Goal: Task Accomplishment & Management: Complete application form

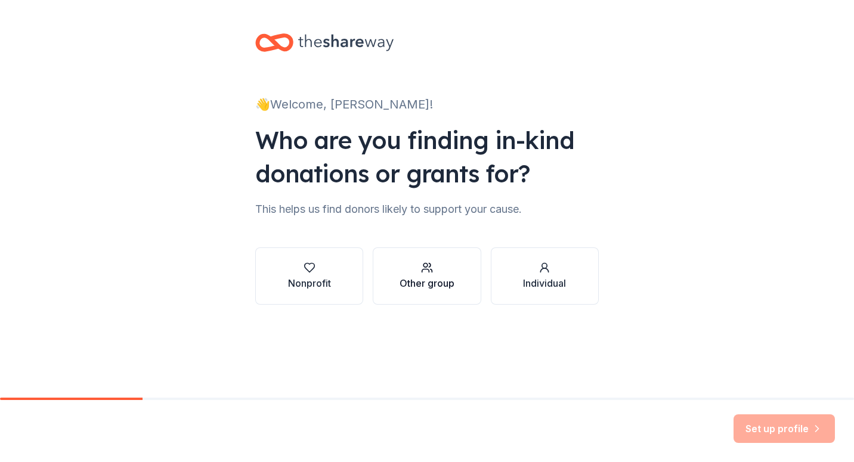
click at [408, 283] on div "Other group" at bounding box center [426, 283] width 55 height 14
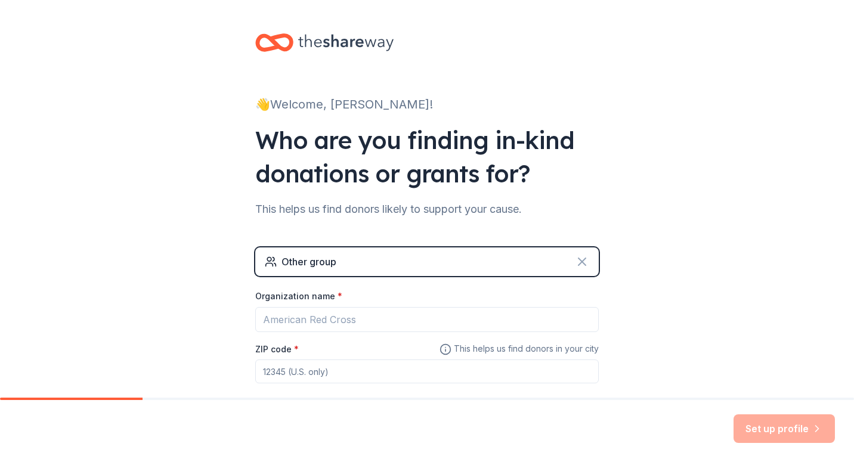
click at [578, 262] on icon at bounding box center [582, 262] width 14 height 14
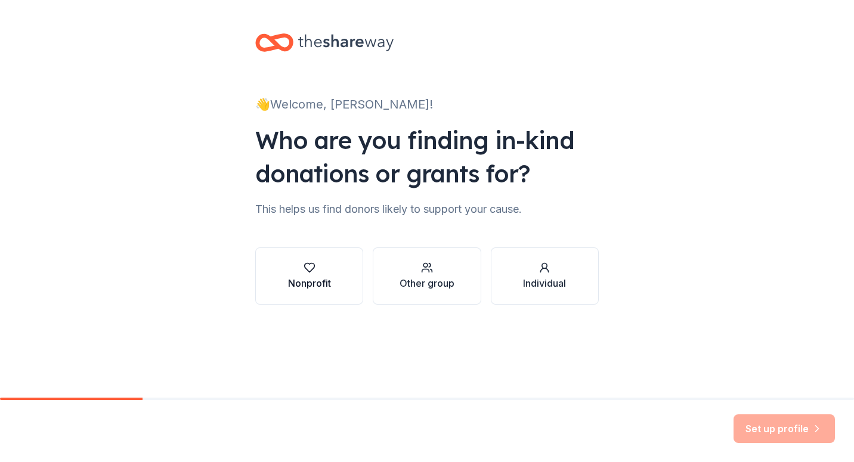
click at [309, 272] on icon "button" at bounding box center [309, 267] width 10 height 9
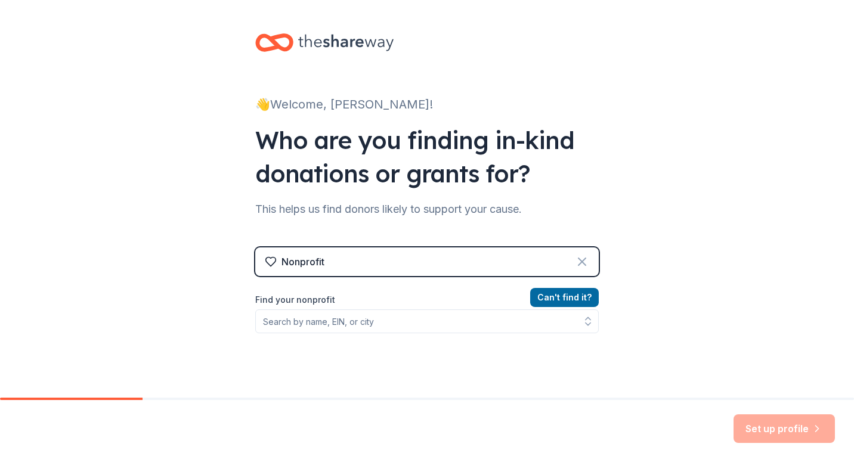
click at [578, 261] on icon at bounding box center [581, 261] width 7 height 7
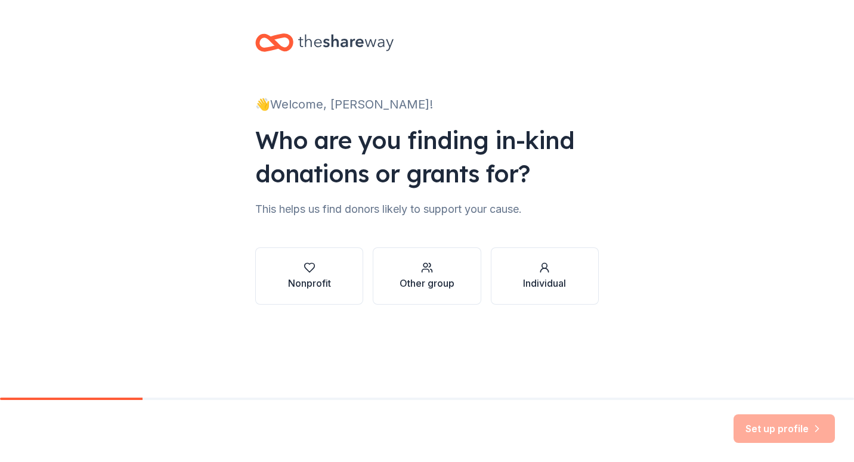
click at [548, 279] on div "Individual" at bounding box center [544, 283] width 43 height 14
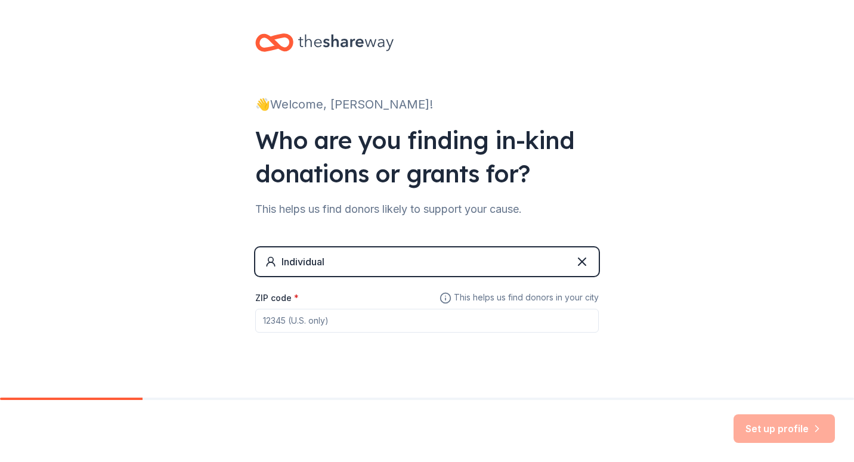
click at [398, 321] on input "ZIP code *" at bounding box center [426, 321] width 343 height 24
type input "39452"
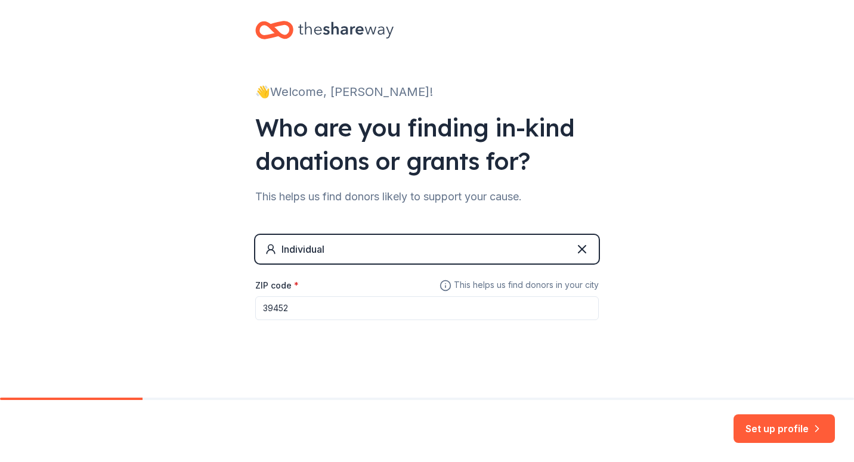
scroll to position [16, 0]
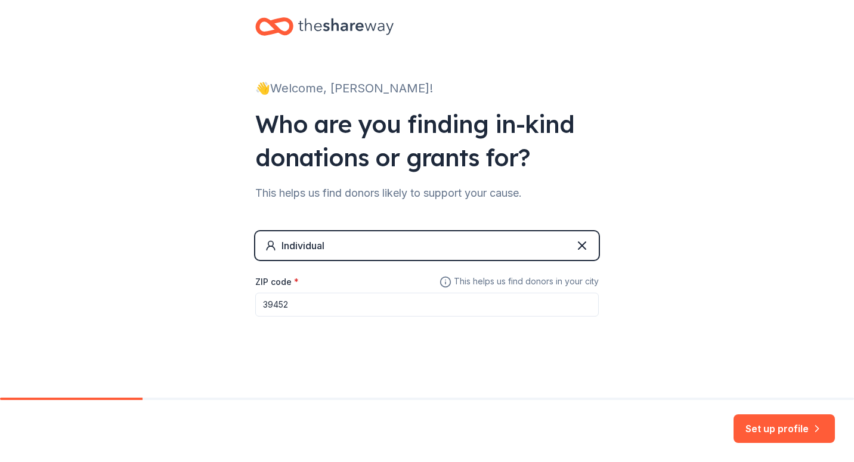
click at [752, 418] on button "Set up profile" at bounding box center [783, 428] width 101 height 29
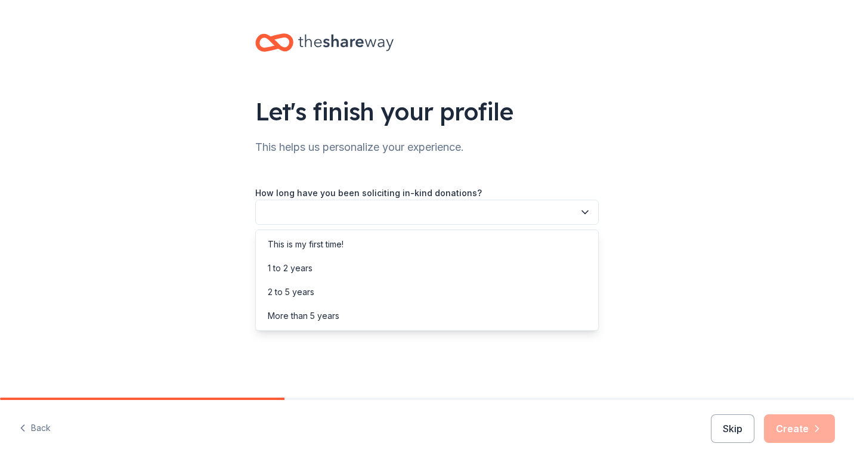
click at [585, 215] on icon "button" at bounding box center [585, 212] width 12 height 12
click at [321, 235] on div "This is my first time!" at bounding box center [426, 244] width 337 height 24
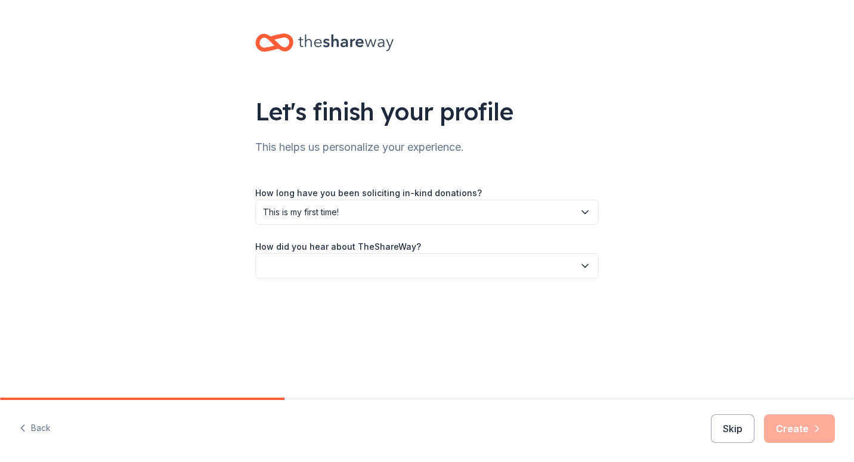
click at [587, 269] on icon "button" at bounding box center [585, 266] width 12 height 12
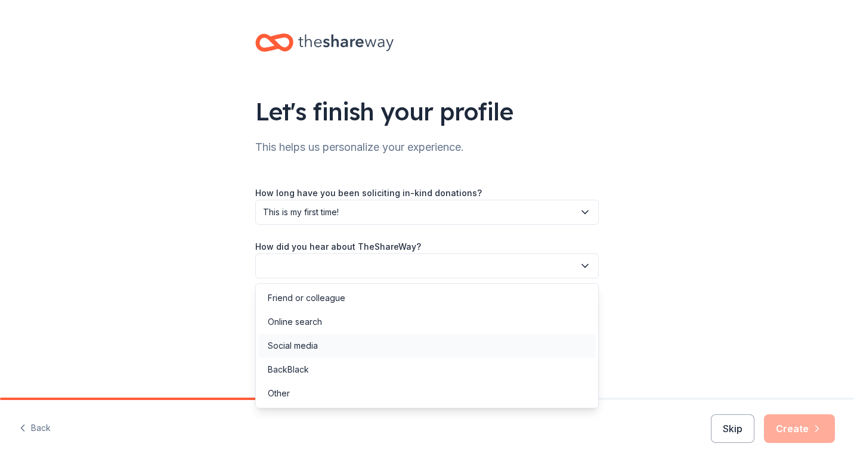
click at [383, 349] on div "Social media" at bounding box center [426, 346] width 337 height 24
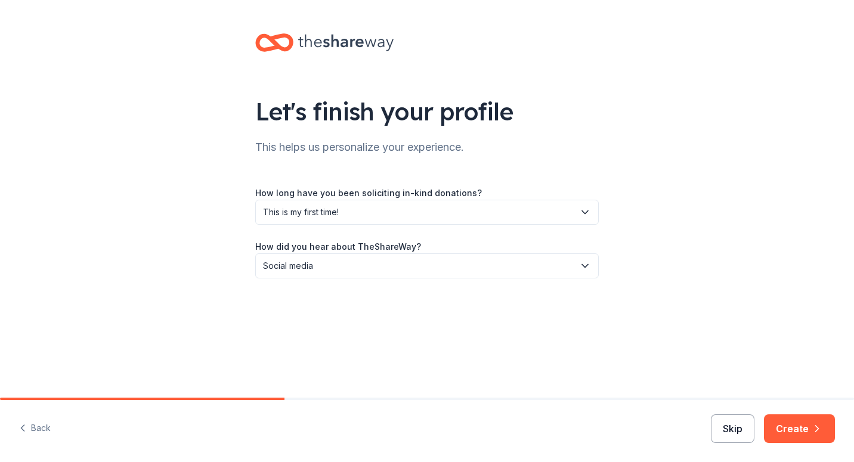
click at [724, 430] on button "Skip" at bounding box center [733, 428] width 44 height 29
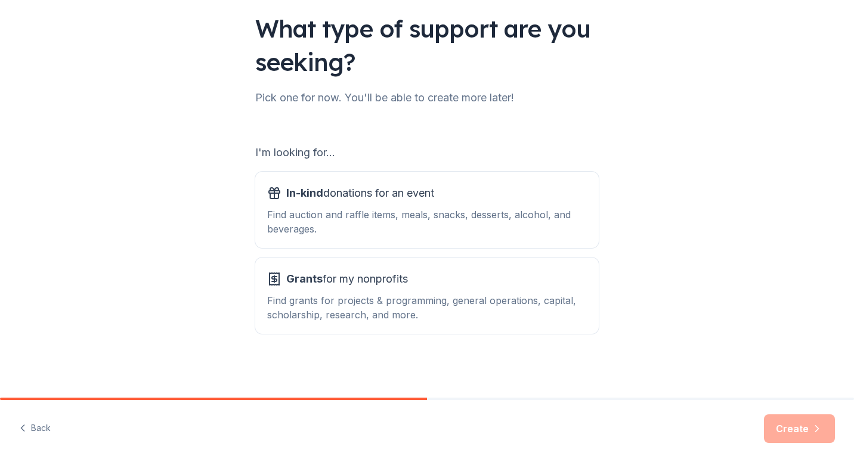
scroll to position [83, 0]
click at [485, 224] on div "Find auction and raffle items, meals, snacks, desserts, alcohol, and beverages." at bounding box center [426, 221] width 319 height 29
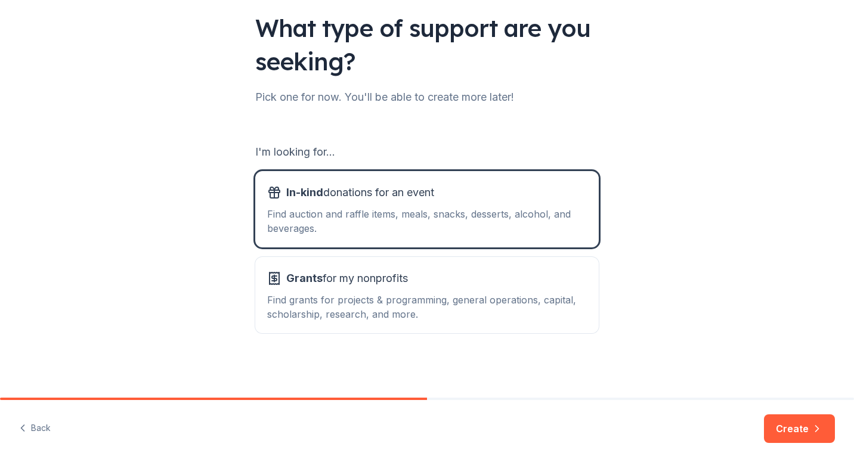
click at [804, 438] on button "Create" at bounding box center [799, 428] width 71 height 29
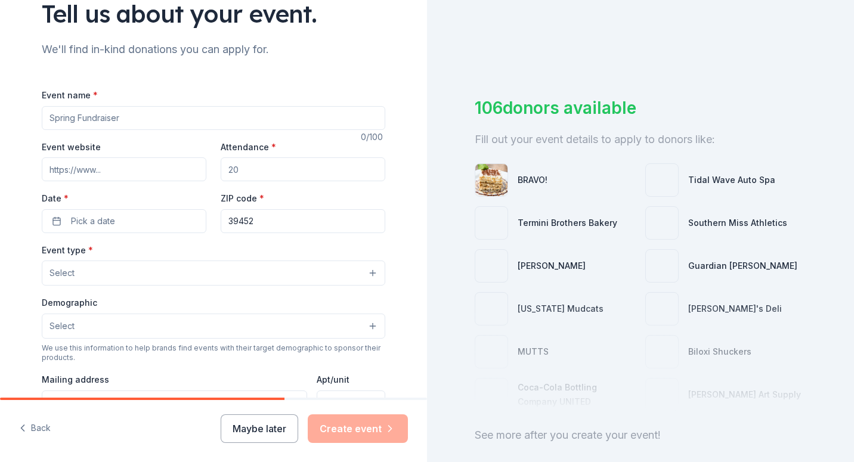
scroll to position [119, 0]
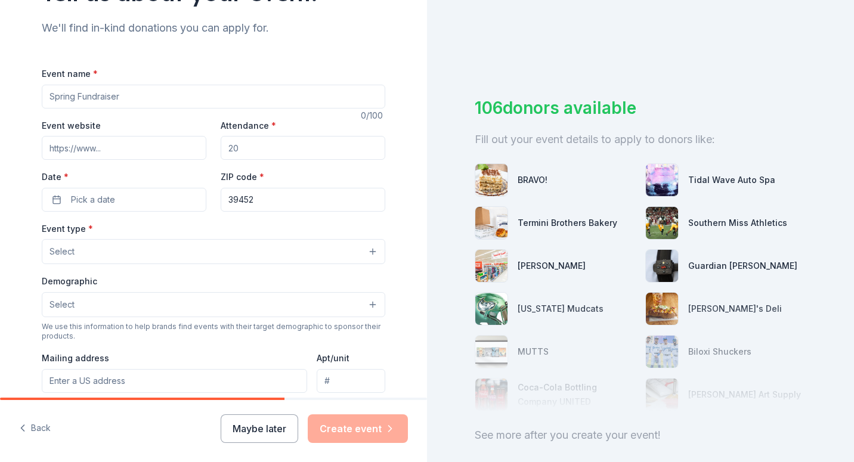
click at [259, 144] on input "Attendance *" at bounding box center [303, 148] width 165 height 24
click at [258, 144] on input "Attendance *" at bounding box center [303, 148] width 165 height 24
click at [258, 143] on input "Attendance *" at bounding box center [303, 148] width 165 height 24
click at [225, 146] on input "Attendance *" at bounding box center [303, 148] width 165 height 24
drag, startPoint x: 225, startPoint y: 146, endPoint x: 249, endPoint y: 140, distance: 24.6
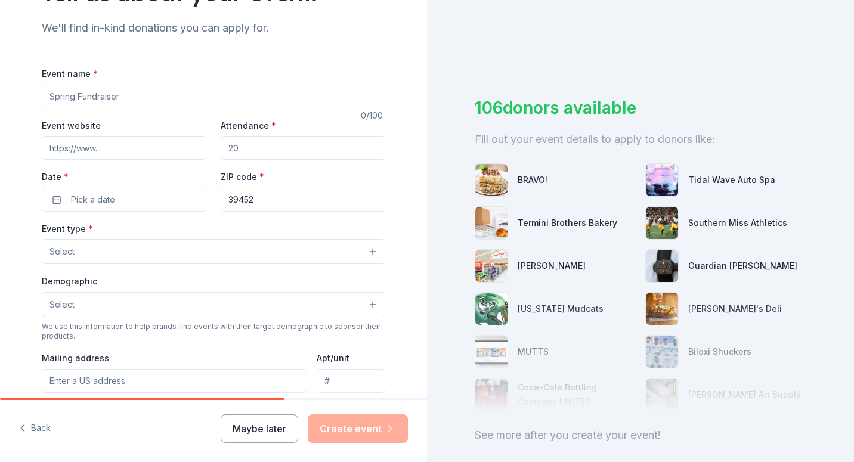
click at [249, 149] on input "Attendance *" at bounding box center [303, 148] width 165 height 24
click at [122, 96] on input "Event name *" at bounding box center [213, 97] width 343 height 24
click at [122, 95] on input "Event name *" at bounding box center [213, 97] width 343 height 24
drag, startPoint x: 58, startPoint y: 89, endPoint x: 153, endPoint y: 98, distance: 95.2
click at [153, 98] on input "Event name *" at bounding box center [213, 97] width 343 height 24
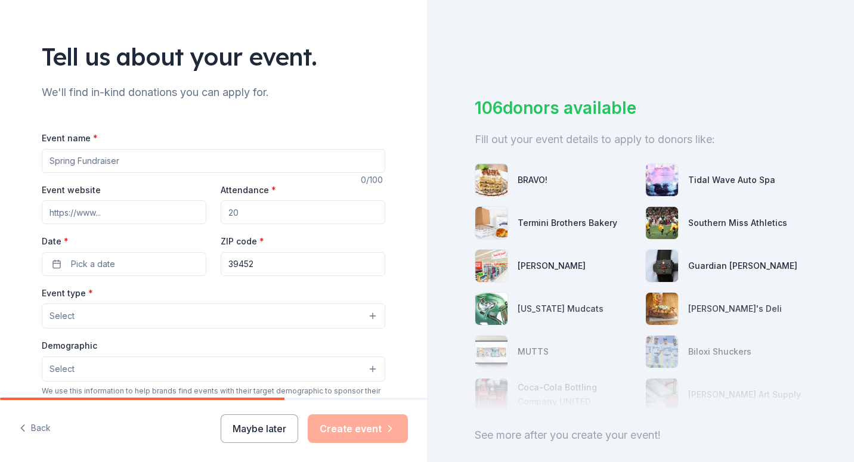
scroll to position [0, 0]
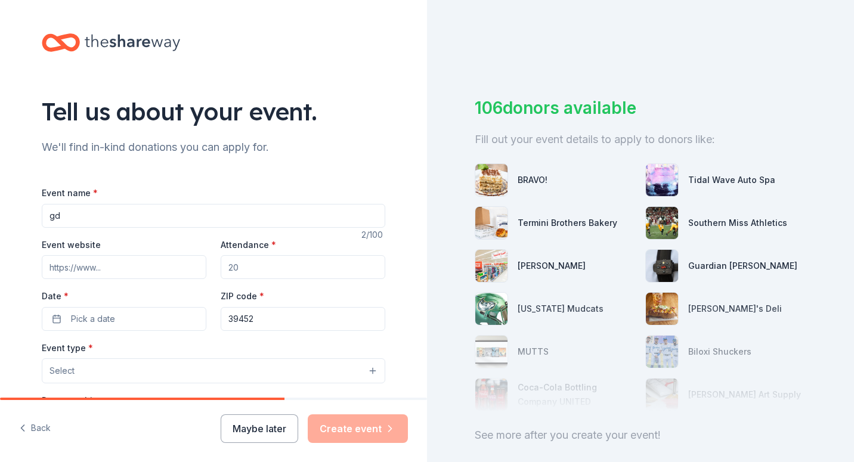
type input "g"
type input "Women's Care Forum"
click at [225, 266] on input "Attendance *" at bounding box center [303, 267] width 165 height 24
type input "50"
click at [161, 315] on button "Pick a date" at bounding box center [124, 319] width 165 height 24
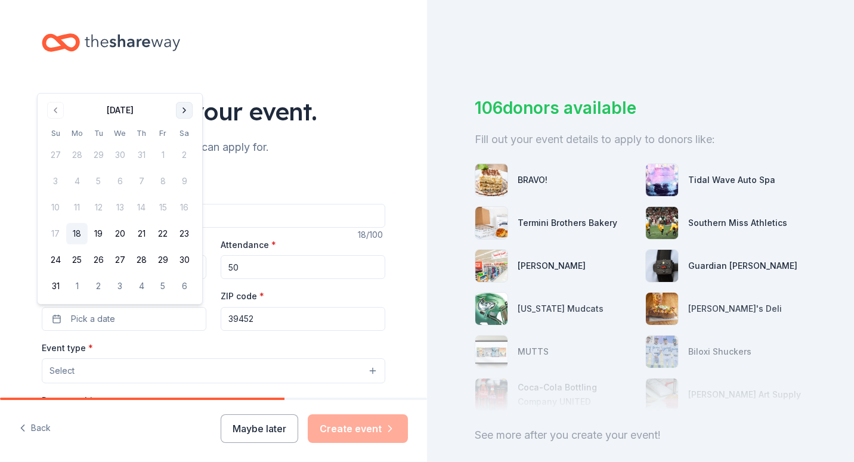
click at [186, 113] on button "Go to next month" at bounding box center [184, 110] width 17 height 17
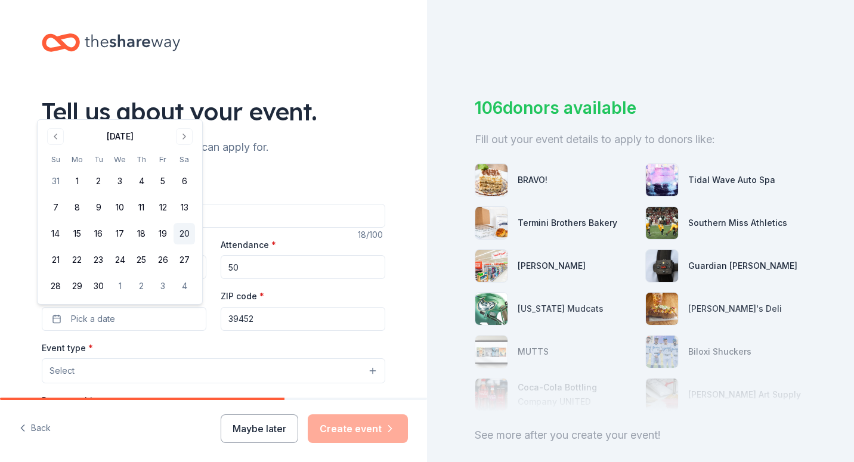
click at [189, 238] on button "20" at bounding box center [183, 233] width 21 height 21
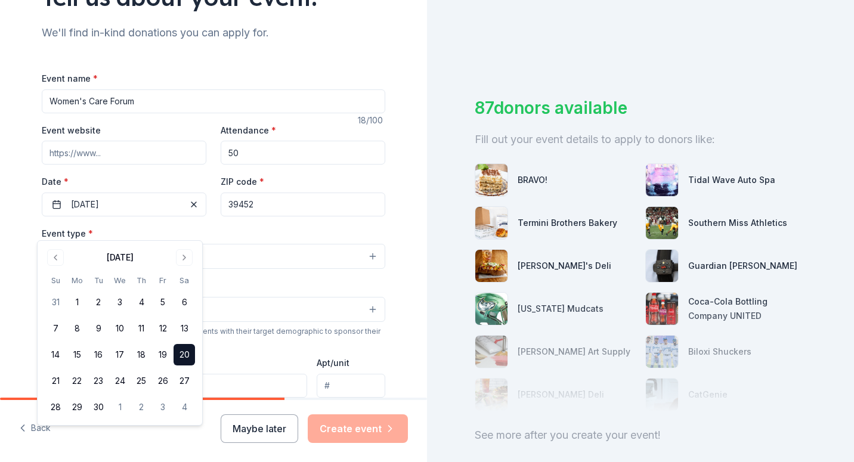
scroll to position [119, 0]
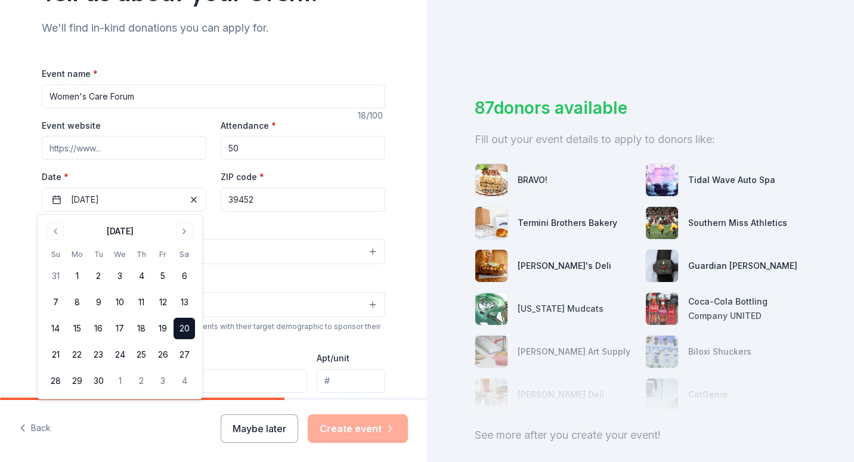
click at [318, 222] on div "Event type * Select" at bounding box center [213, 243] width 343 height 44
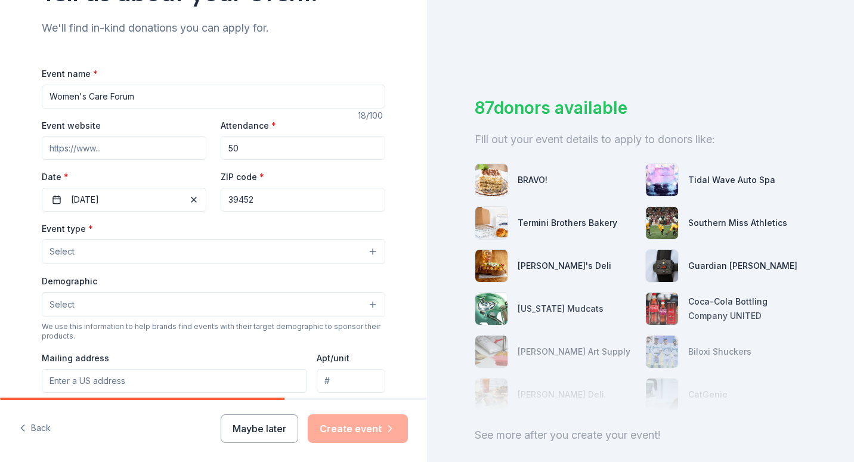
click at [303, 255] on button "Select" at bounding box center [213, 251] width 343 height 25
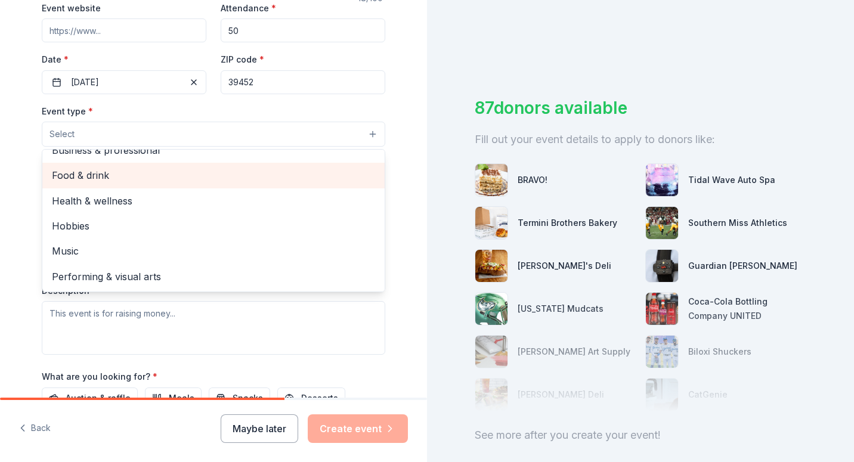
scroll to position [238, 0]
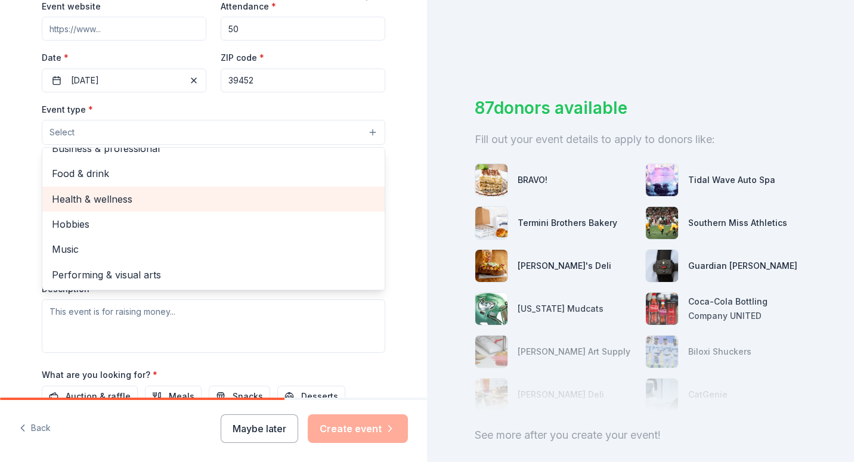
click at [139, 197] on span "Health & wellness" at bounding box center [213, 198] width 323 height 15
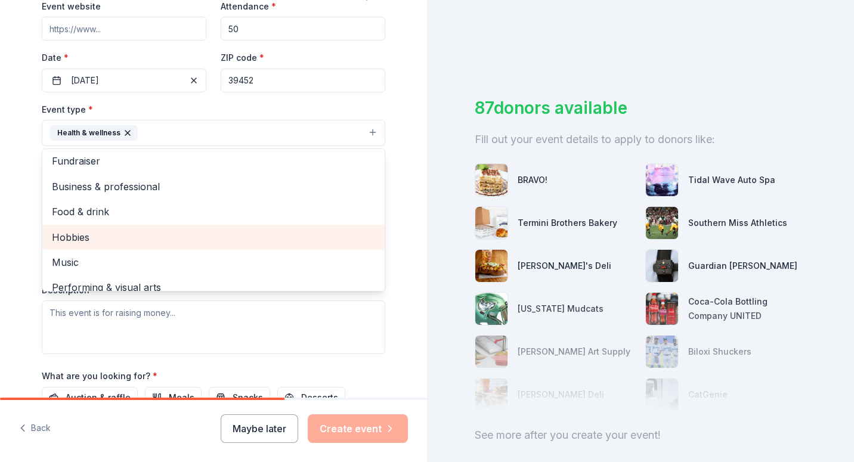
scroll to position [0, 0]
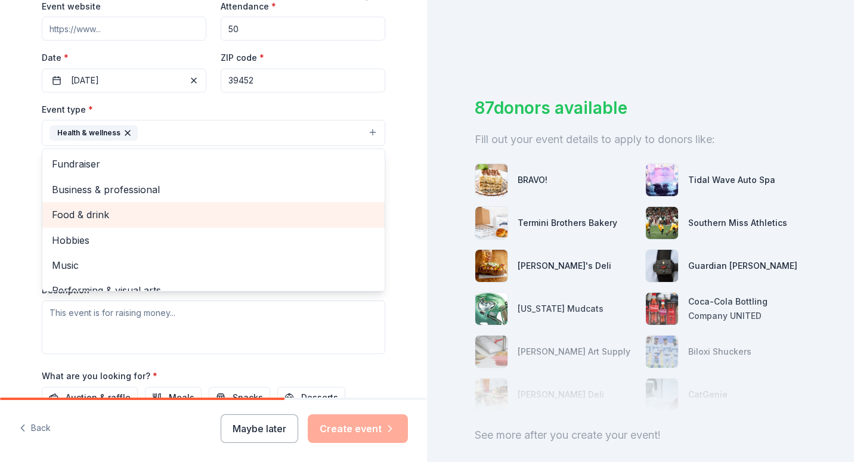
click at [168, 212] on span "Food & drink" at bounding box center [213, 214] width 323 height 15
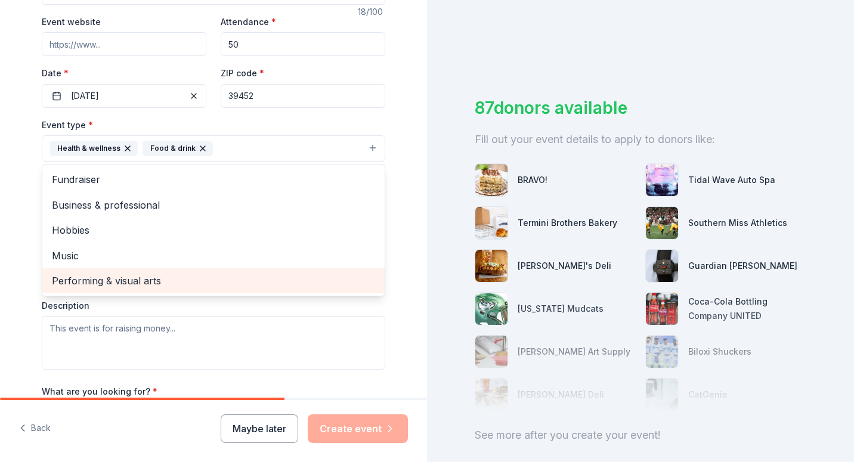
scroll to position [238, 0]
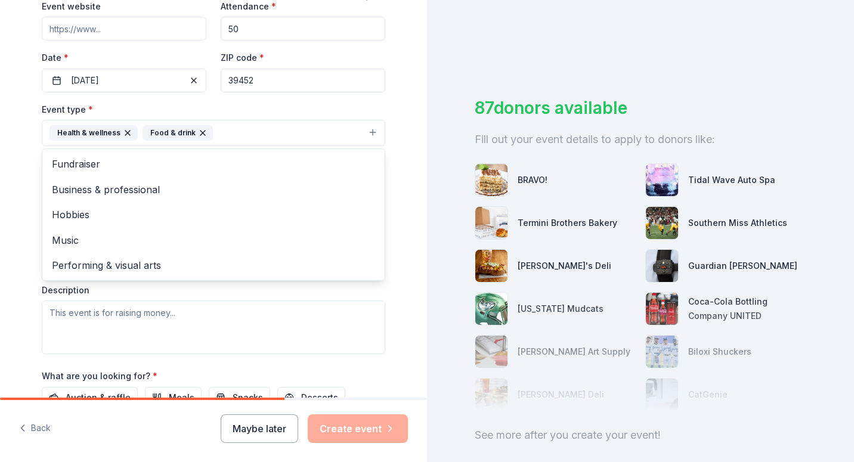
click at [2, 277] on div "Tell us about your event. We'll find in-kind donations you can apply for. Event…" at bounding box center [213, 159] width 427 height 795
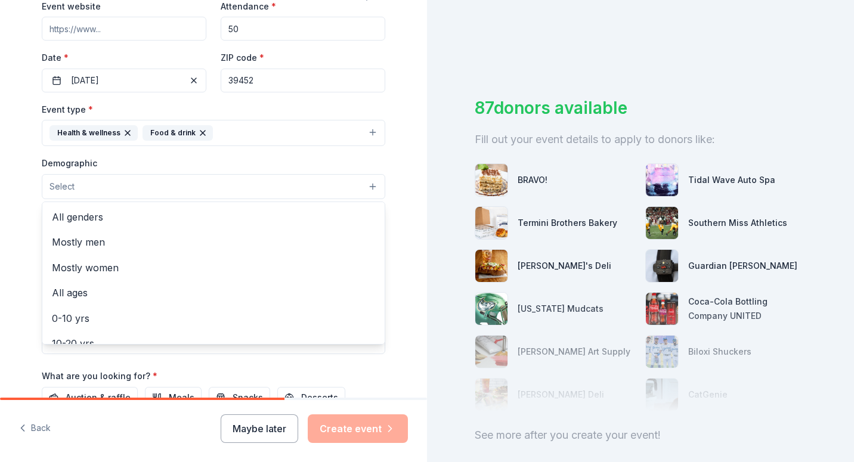
click at [368, 187] on button "Select" at bounding box center [213, 186] width 343 height 25
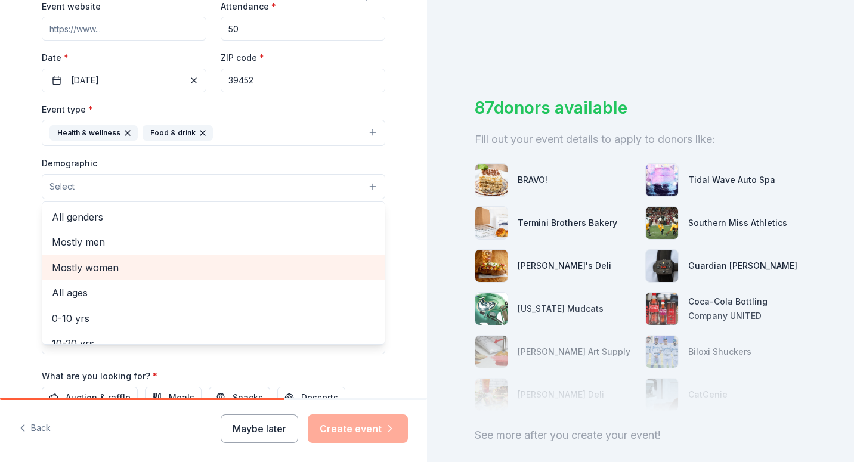
click at [284, 266] on span "Mostly women" at bounding box center [213, 267] width 323 height 15
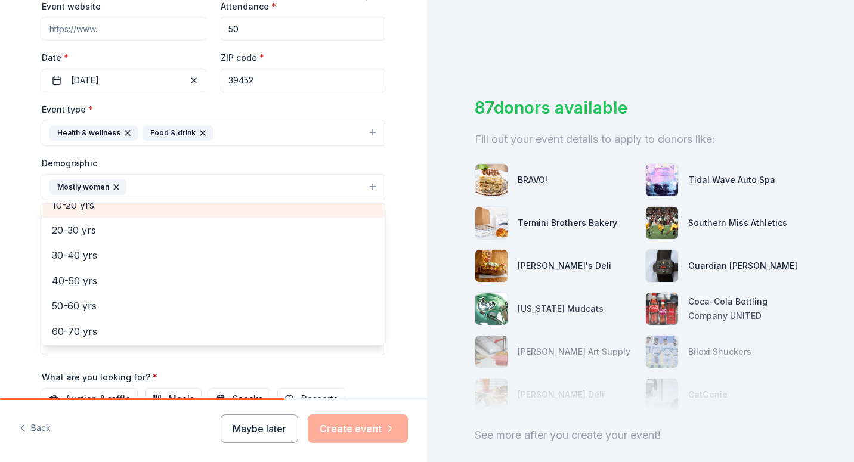
scroll to position [119, 0]
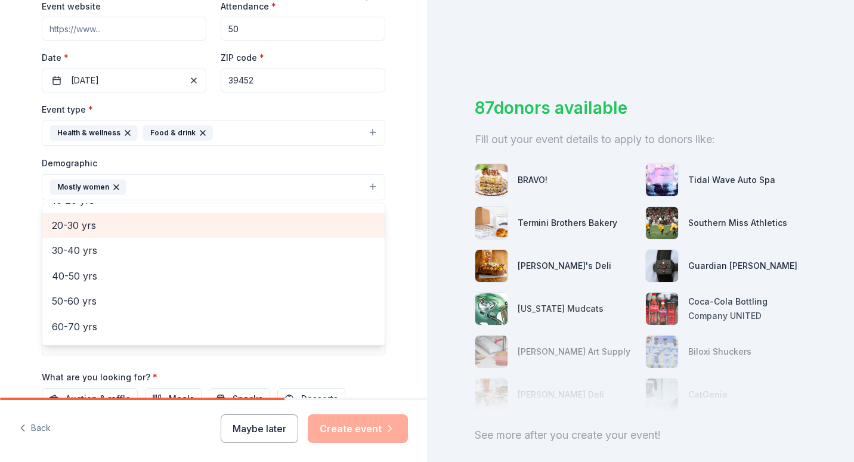
click at [94, 229] on span "20-30 yrs" at bounding box center [213, 225] width 323 height 15
click at [100, 231] on span "30-40 yrs" at bounding box center [213, 225] width 323 height 15
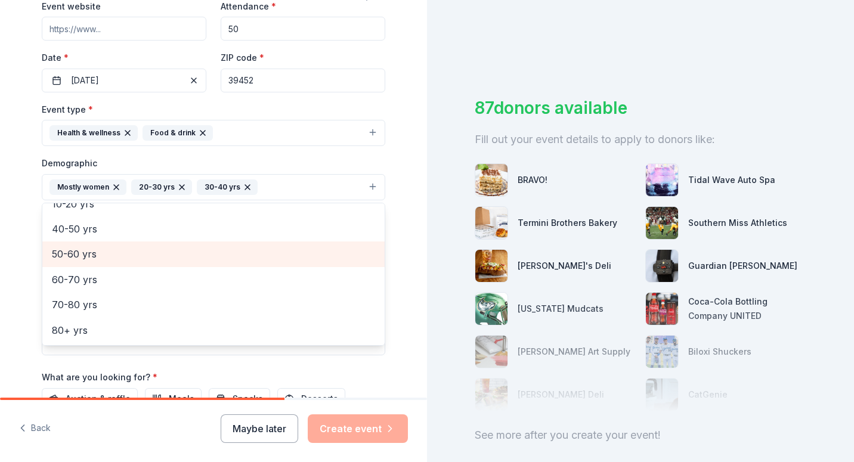
click at [85, 253] on span "50-60 yrs" at bounding box center [213, 253] width 323 height 15
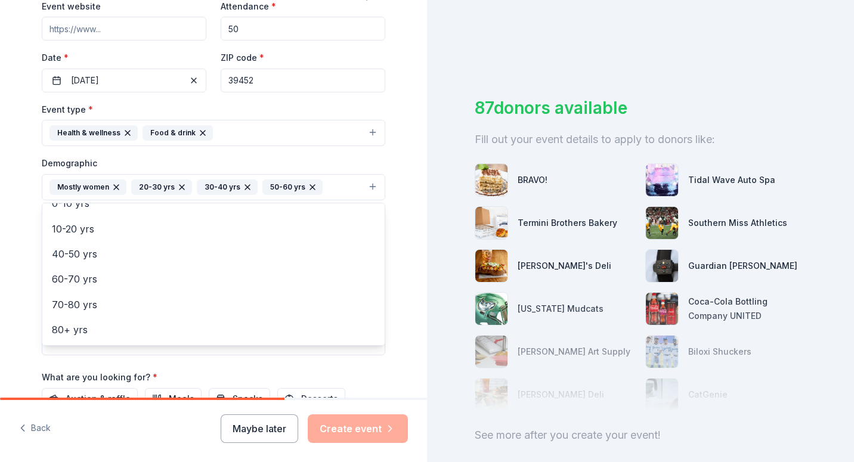
click at [14, 324] on div "Tell us about your event. We'll find in-kind donations you can apply for. Event…" at bounding box center [213, 160] width 427 height 796
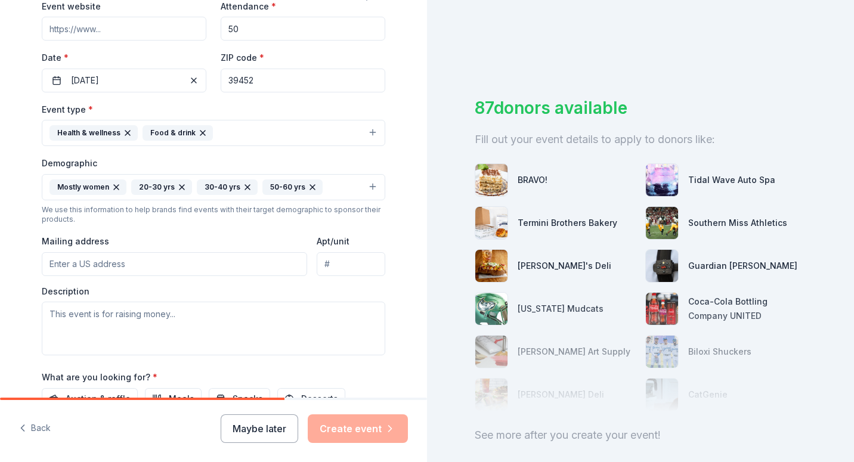
scroll to position [298, 0]
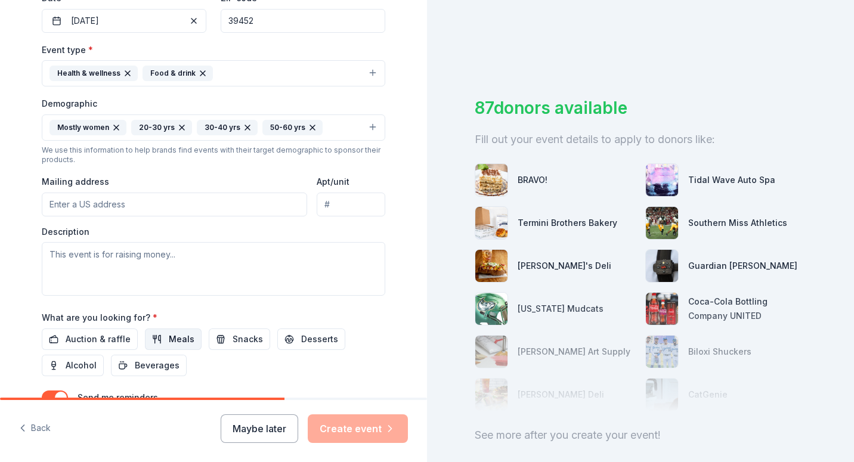
click at [164, 336] on button "Meals" at bounding box center [173, 338] width 57 height 21
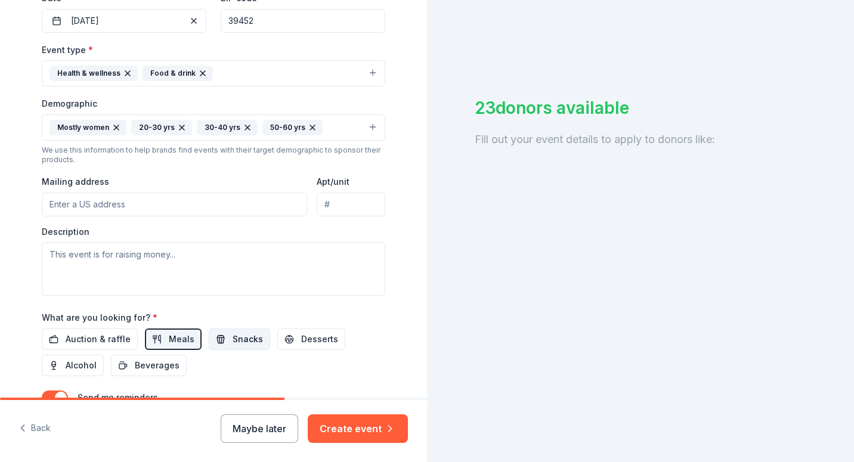
click at [249, 340] on span "Snacks" at bounding box center [247, 339] width 30 height 14
click at [322, 334] on span "Desserts" at bounding box center [319, 339] width 37 height 14
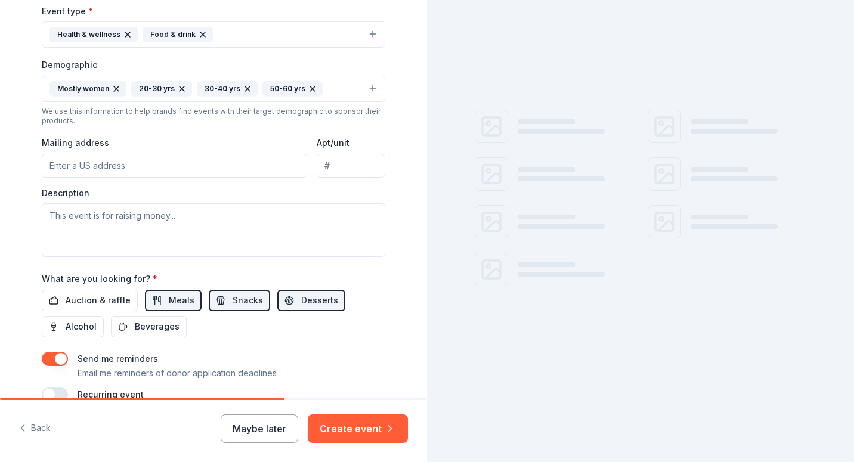
scroll to position [358, 0]
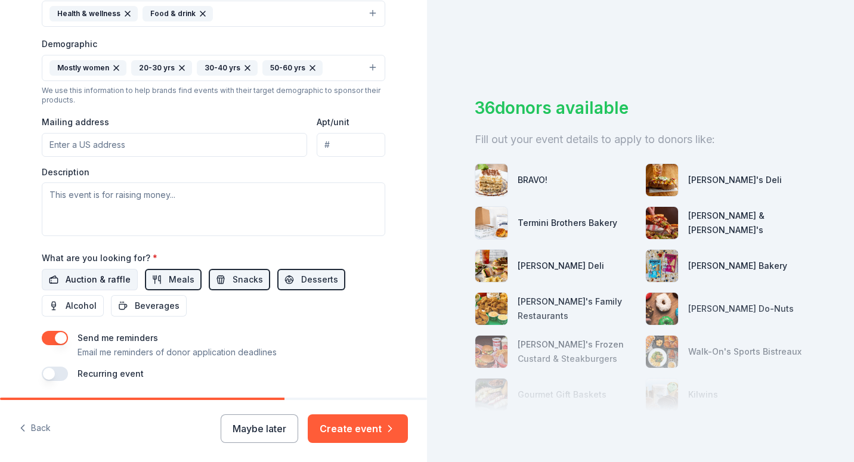
click at [97, 283] on span "Auction & raffle" at bounding box center [98, 279] width 65 height 14
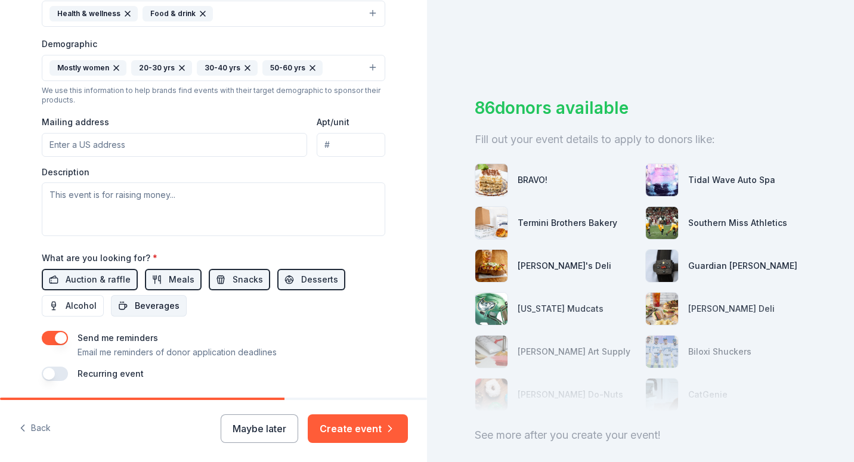
click at [135, 307] on span "Beverages" at bounding box center [157, 306] width 45 height 14
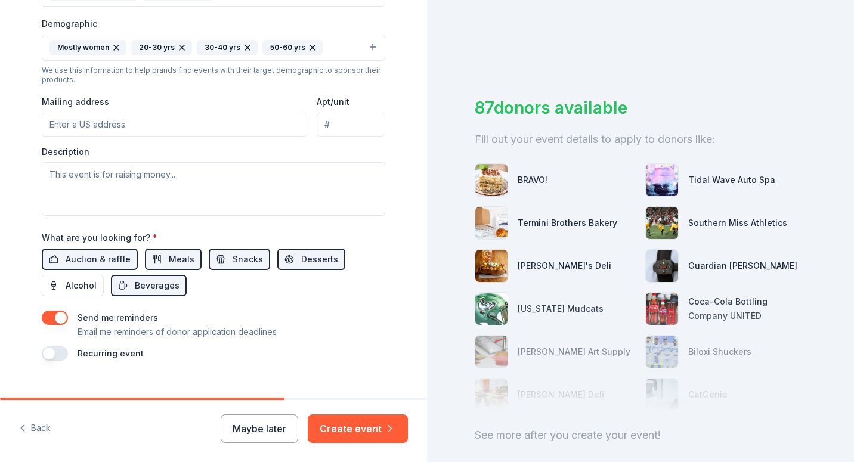
scroll to position [398, 0]
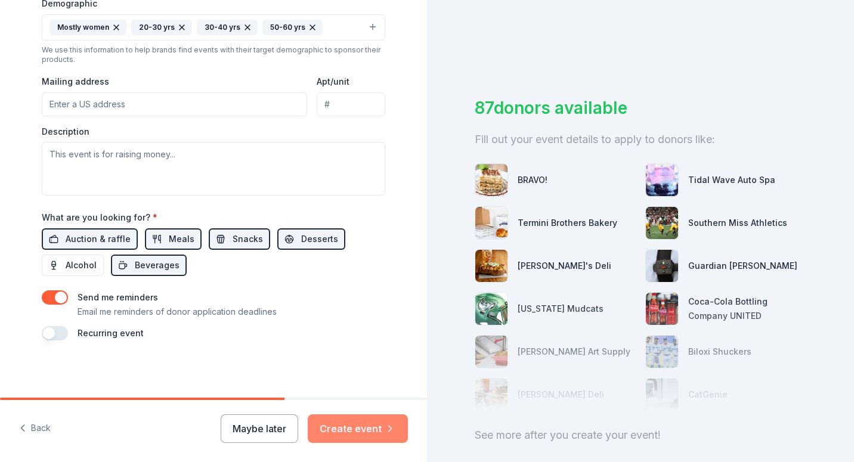
click at [341, 426] on button "Create event" at bounding box center [358, 428] width 100 height 29
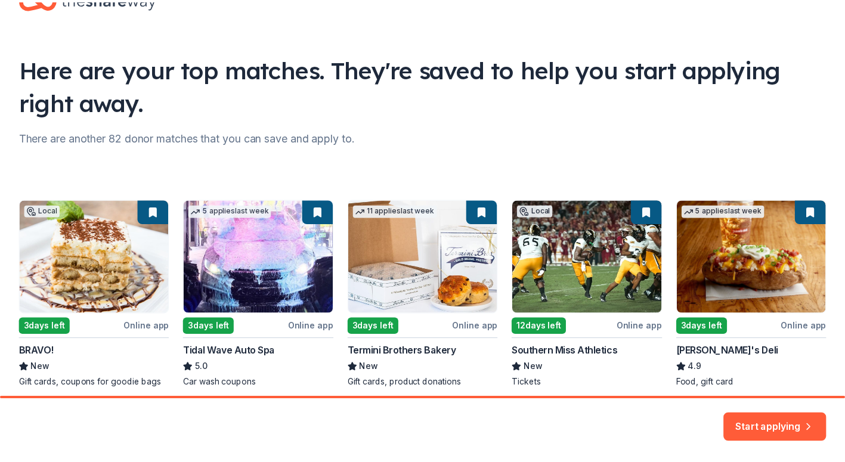
scroll to position [92, 0]
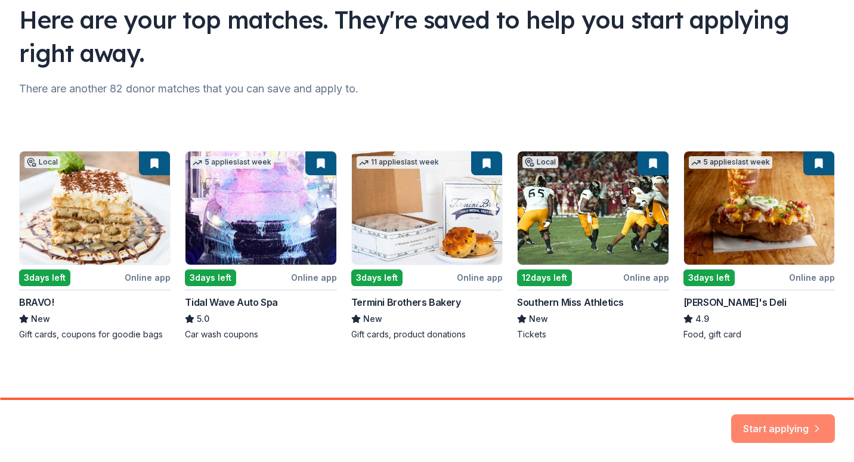
click at [771, 422] on button "Start applying" at bounding box center [783, 421] width 104 height 29
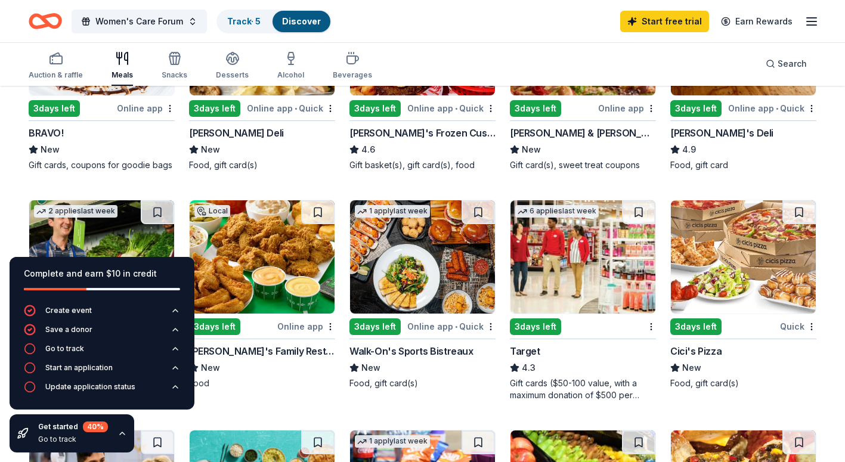
scroll to position [238, 0]
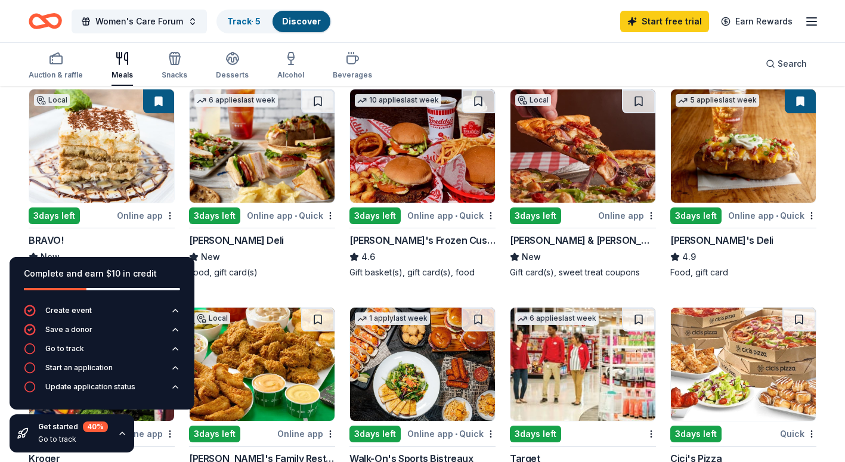
scroll to position [60, 0]
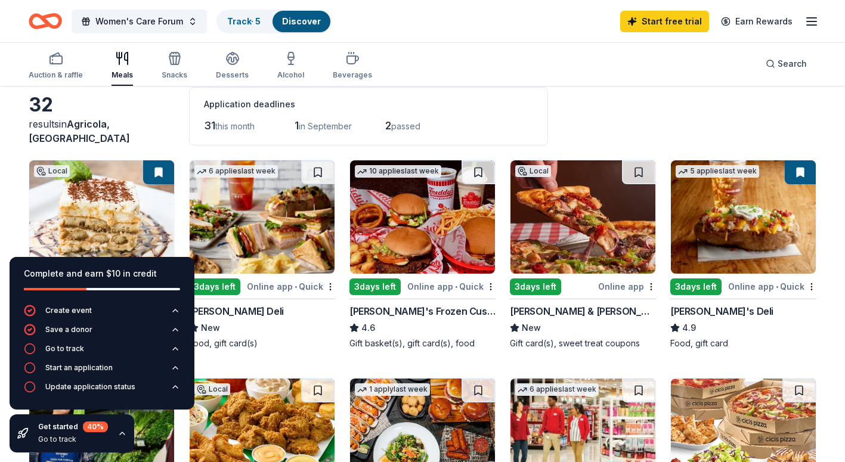
click at [240, 169] on div "6 applies last week" at bounding box center [235, 171] width 83 height 13
click at [190, 21] on button "Women's Care Forum" at bounding box center [139, 22] width 135 height 24
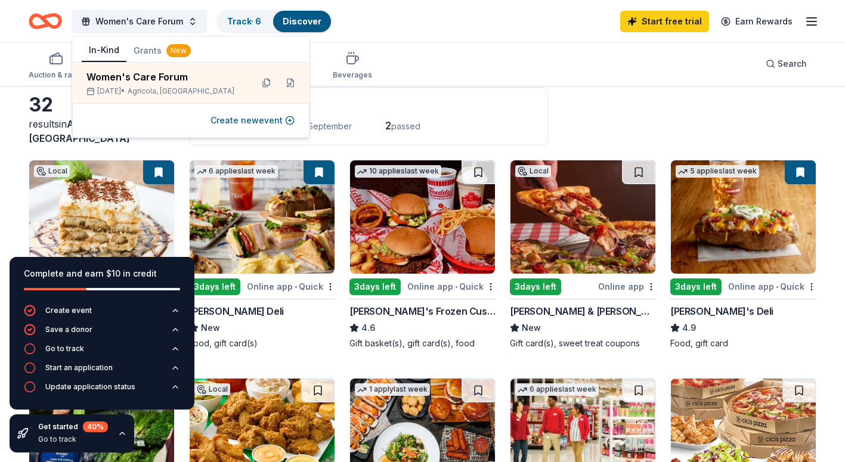
click at [552, 69] on div "Auction & raffle Meals Snacks Desserts Alcohol Beverages Search" at bounding box center [422, 64] width 787 height 44
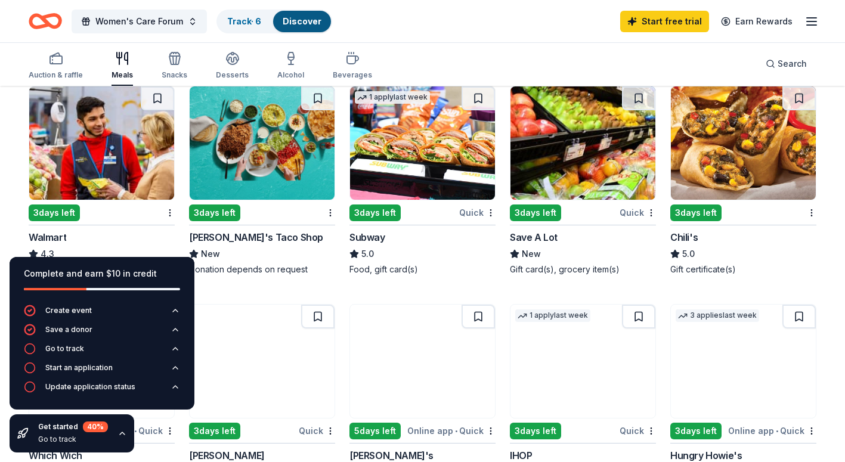
scroll to position [477, 0]
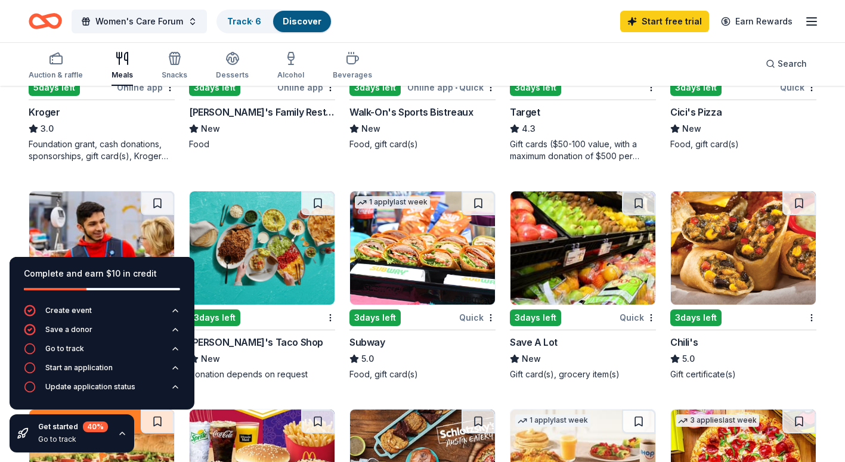
click at [49, 229] on img at bounding box center [101, 247] width 145 height 113
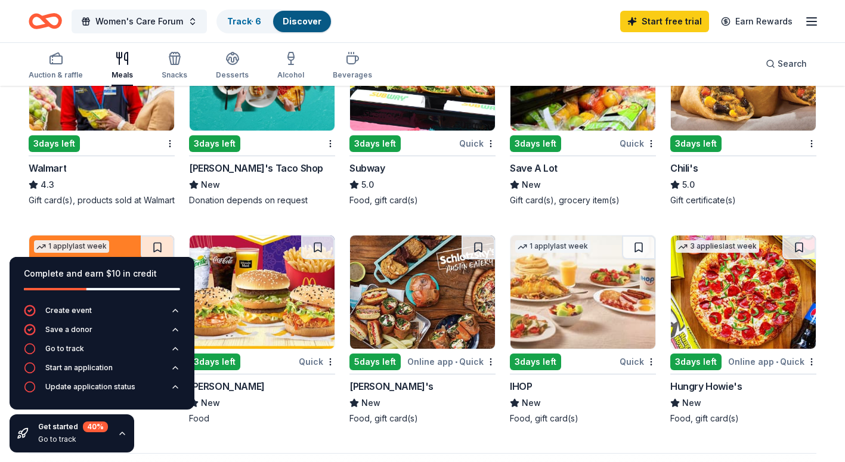
scroll to position [584, 0]
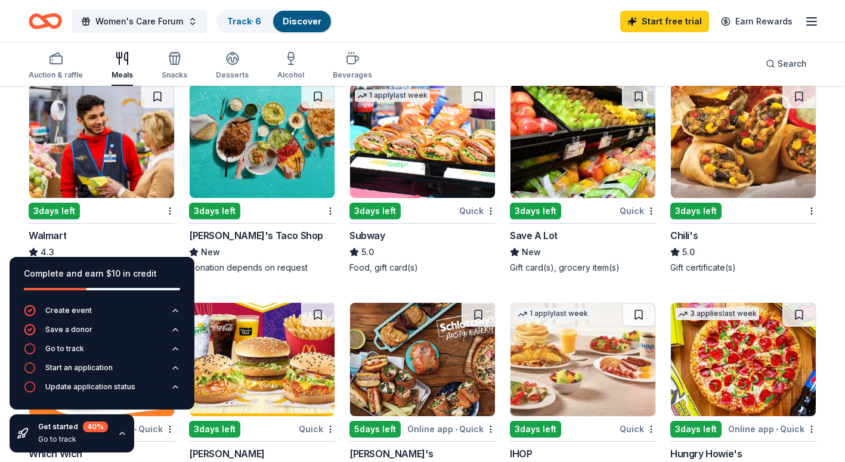
click at [460, 163] on img at bounding box center [422, 141] width 145 height 113
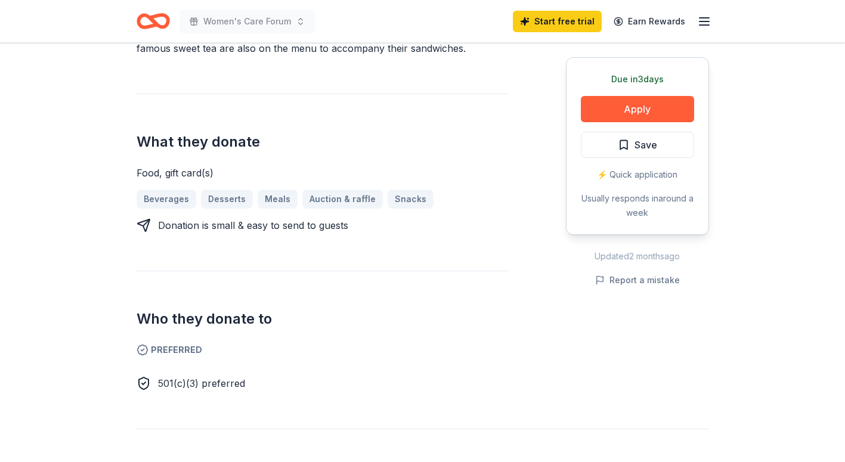
scroll to position [417, 0]
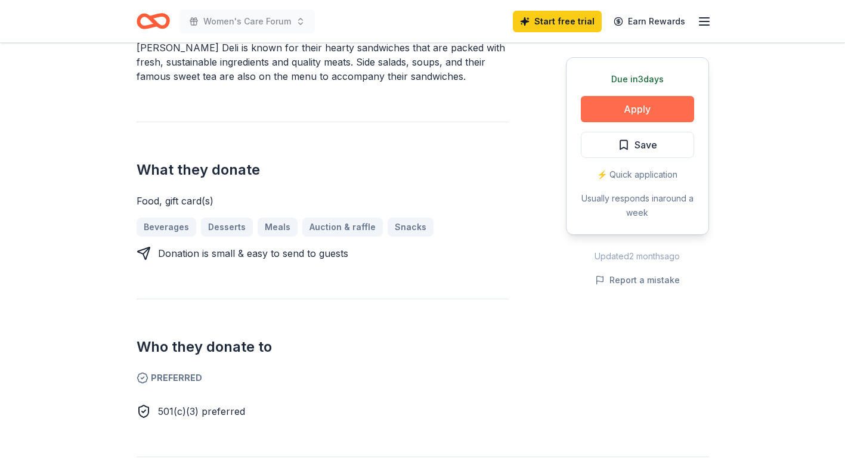
click at [620, 111] on button "Apply" at bounding box center [637, 109] width 113 height 26
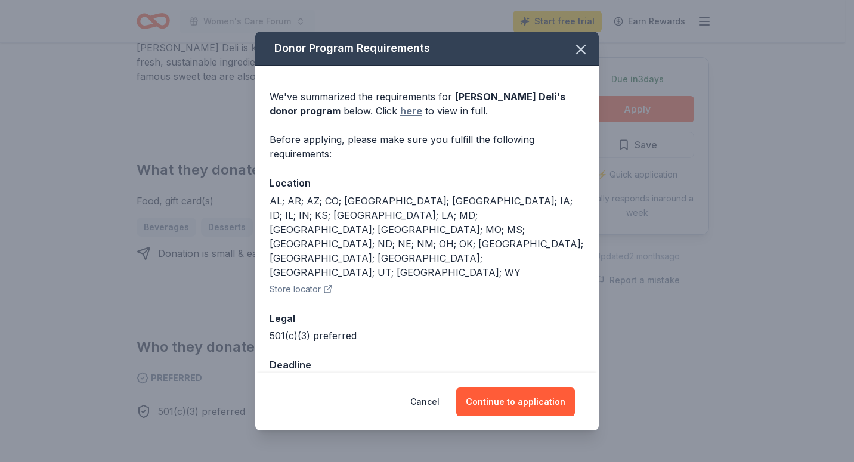
click at [400, 118] on link "here" at bounding box center [411, 111] width 22 height 14
click at [473, 387] on button "Continue to application" at bounding box center [515, 401] width 119 height 29
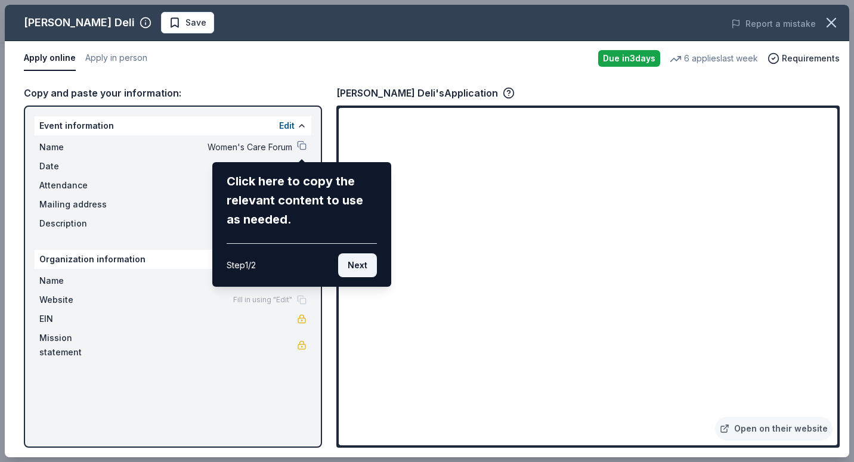
click at [356, 271] on button "Next" at bounding box center [357, 265] width 39 height 24
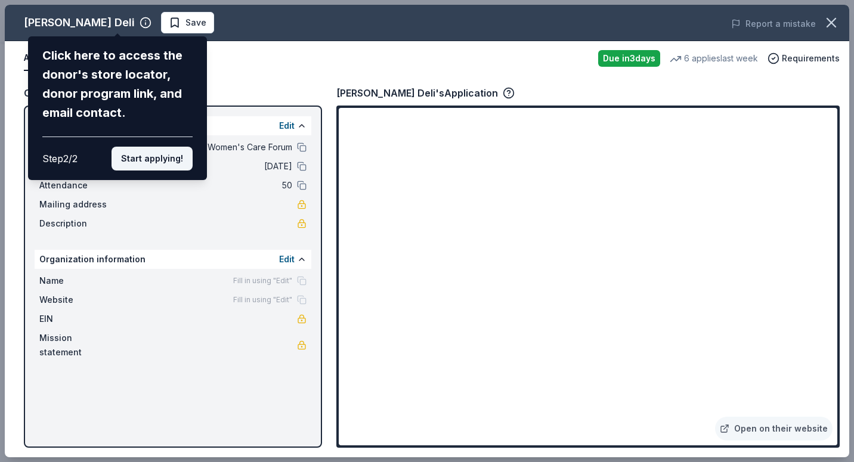
click at [143, 158] on button "Start applying!" at bounding box center [151, 159] width 81 height 24
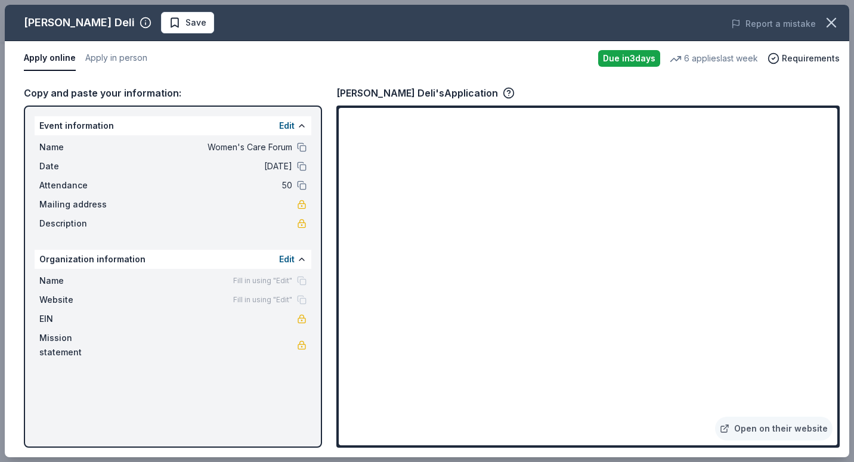
click at [303, 280] on div "Fill in using "Edit"" at bounding box center [269, 281] width 73 height 10
click at [148, 286] on div "Name Fill in using "Edit"" at bounding box center [172, 281] width 267 height 14
click at [185, 18] on span "Save" at bounding box center [195, 22] width 21 height 14
click at [831, 20] on icon "button" at bounding box center [831, 22] width 17 height 17
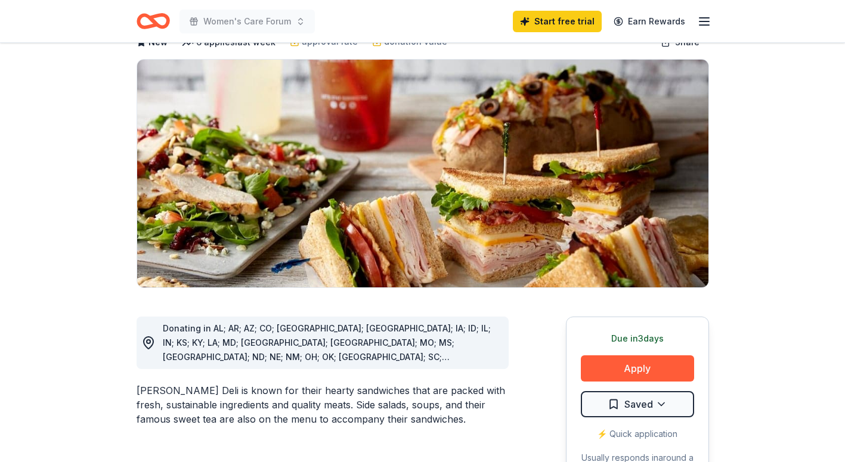
scroll to position [0, 0]
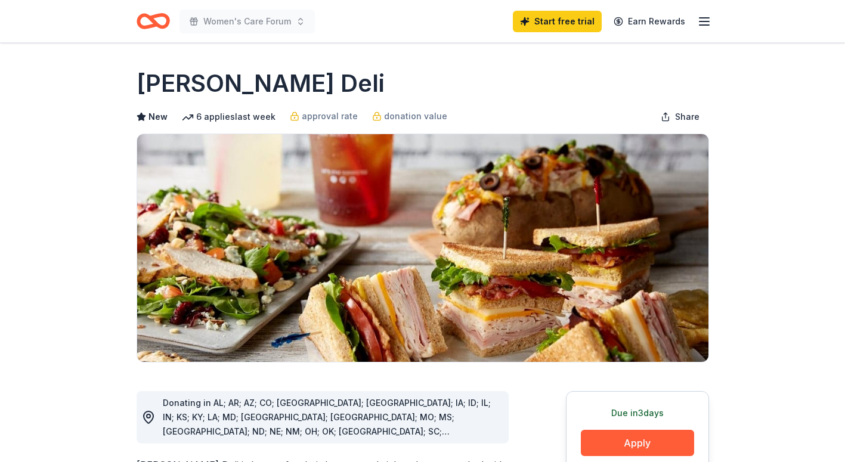
click at [706, 26] on icon "button" at bounding box center [704, 21] width 14 height 14
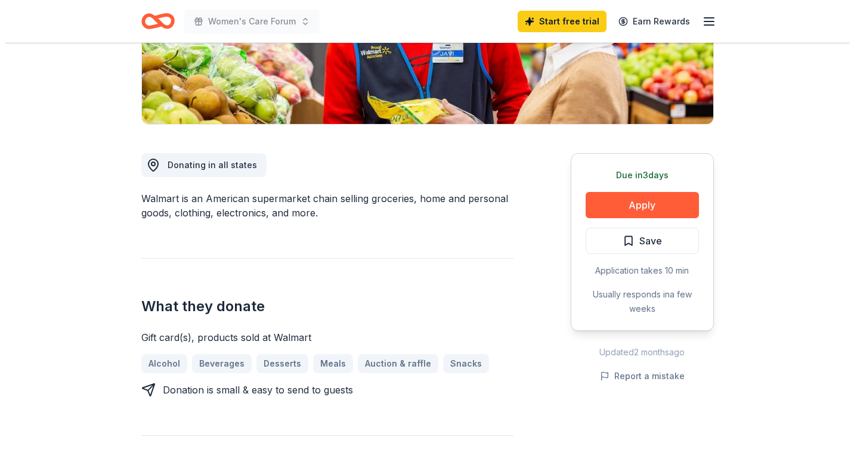
scroll to position [238, 0]
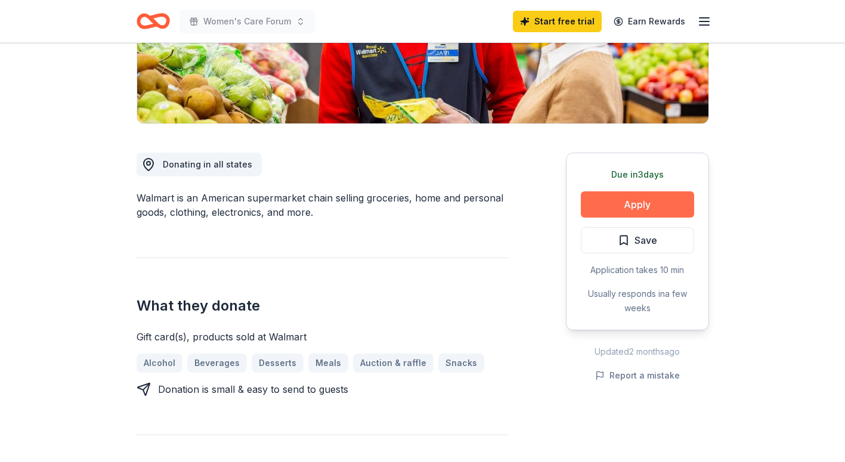
click at [608, 206] on button "Apply" at bounding box center [637, 204] width 113 height 26
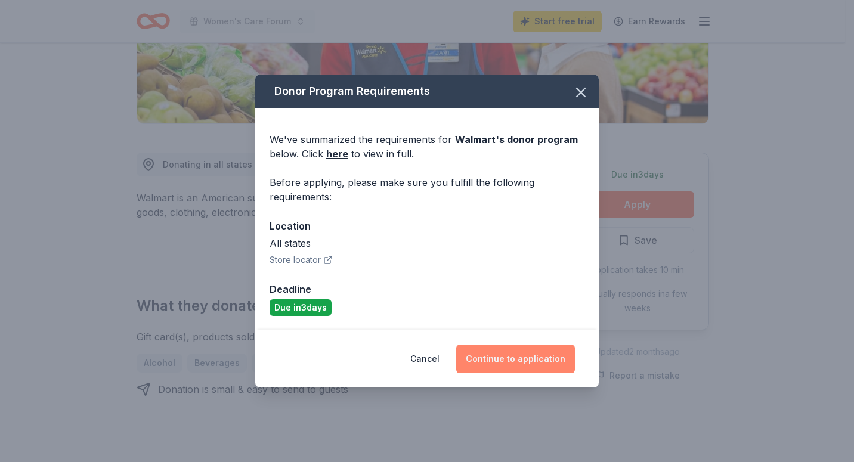
click at [521, 355] on button "Continue to application" at bounding box center [515, 359] width 119 height 29
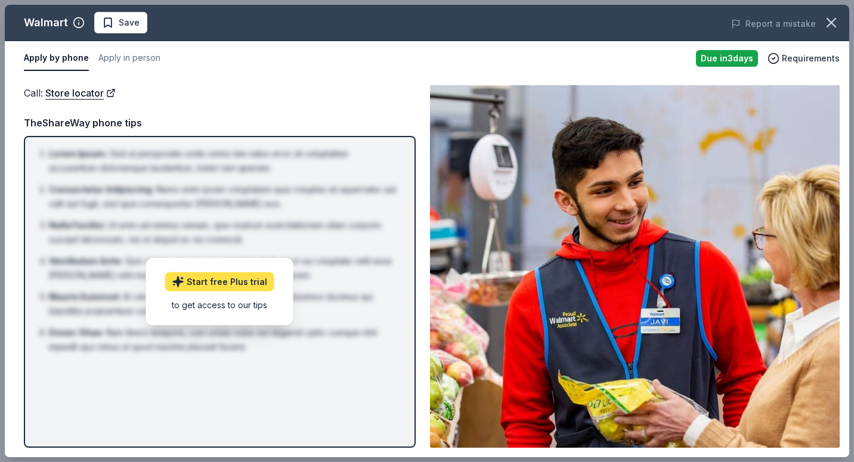
click at [235, 283] on link "Start free Plus trial" at bounding box center [219, 281] width 109 height 19
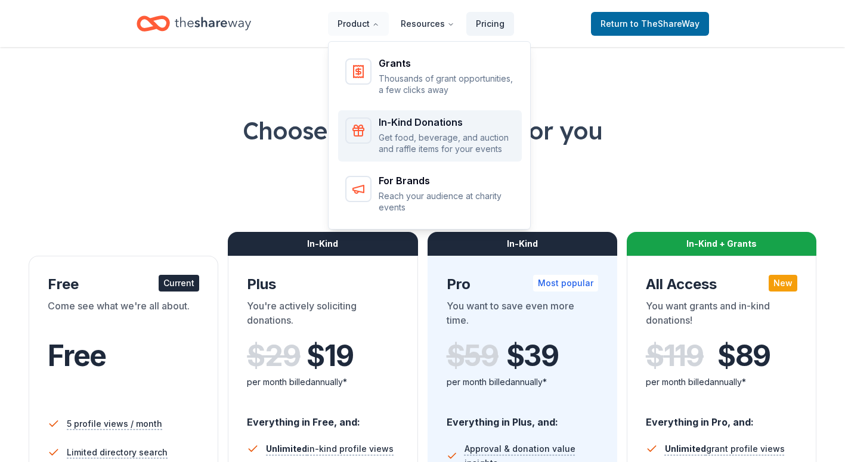
click at [395, 133] on p "Get food, beverage, and auction and raffle items for your events" at bounding box center [446, 143] width 136 height 23
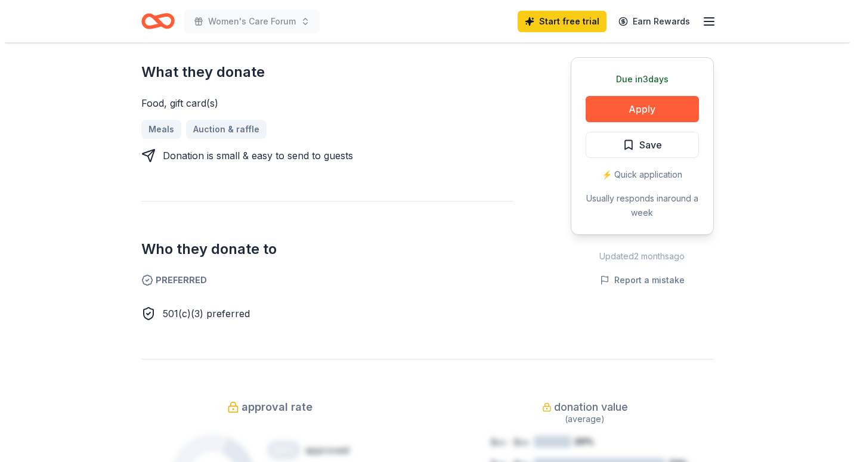
scroll to position [477, 0]
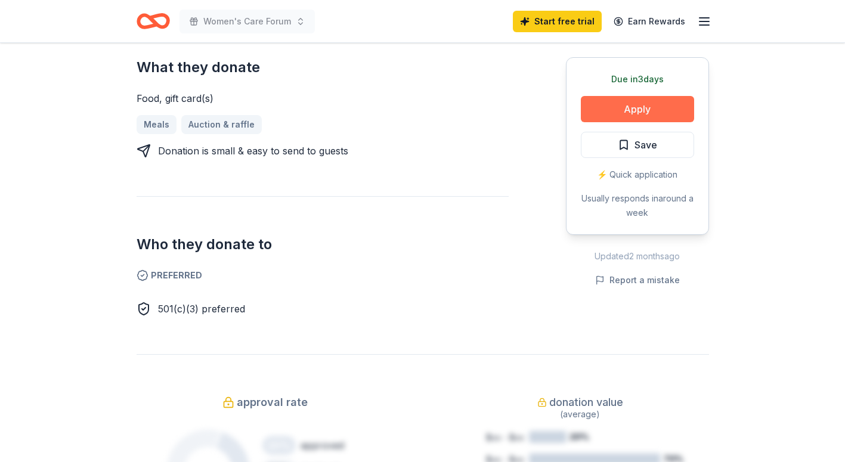
click at [637, 112] on button "Apply" at bounding box center [637, 109] width 113 height 26
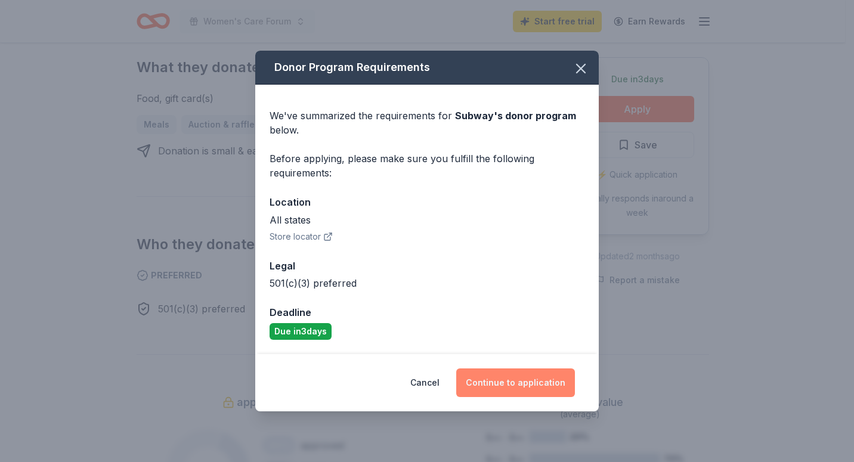
click at [532, 377] on button "Continue to application" at bounding box center [515, 382] width 119 height 29
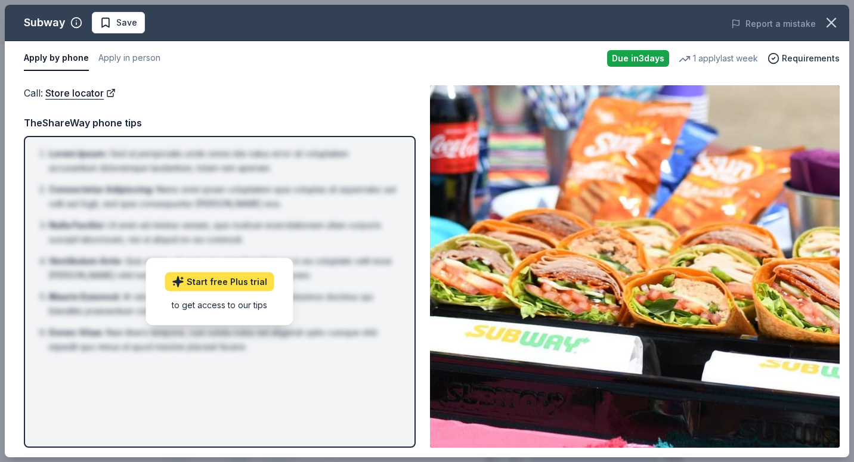
click at [240, 286] on link "Start free Plus trial" at bounding box center [219, 281] width 109 height 19
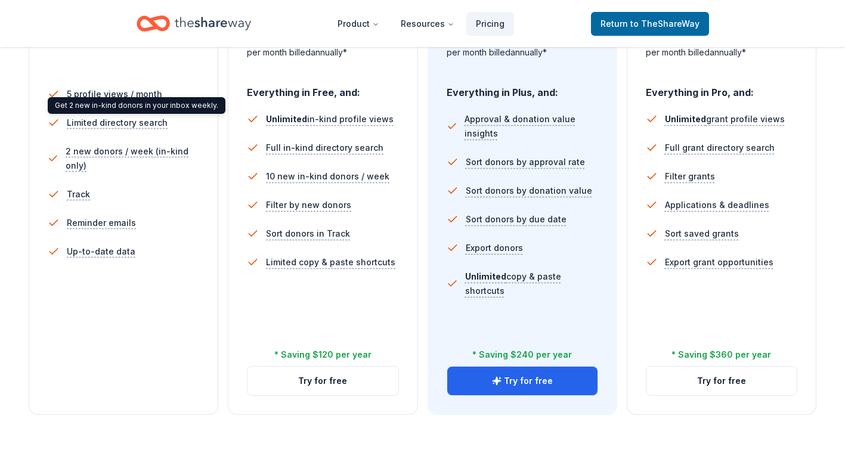
scroll to position [358, 0]
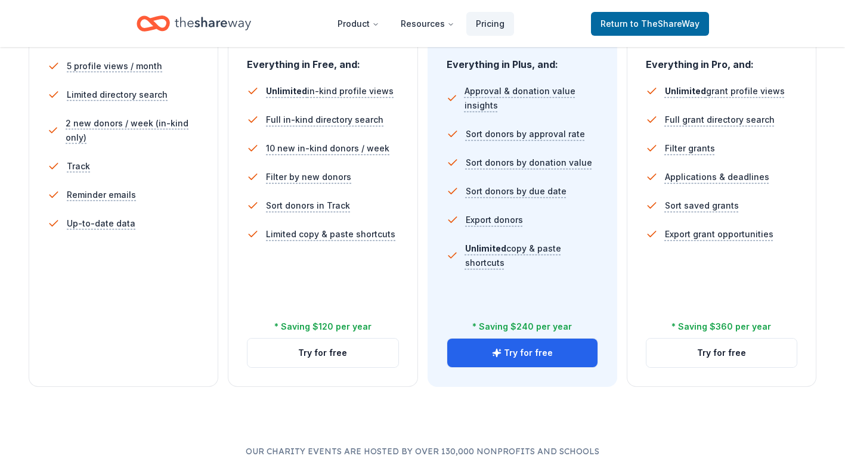
click at [151, 296] on div "5 profile views / month Limited directory search 2 new donors / week (in-kind o…" at bounding box center [123, 190] width 151 height 286
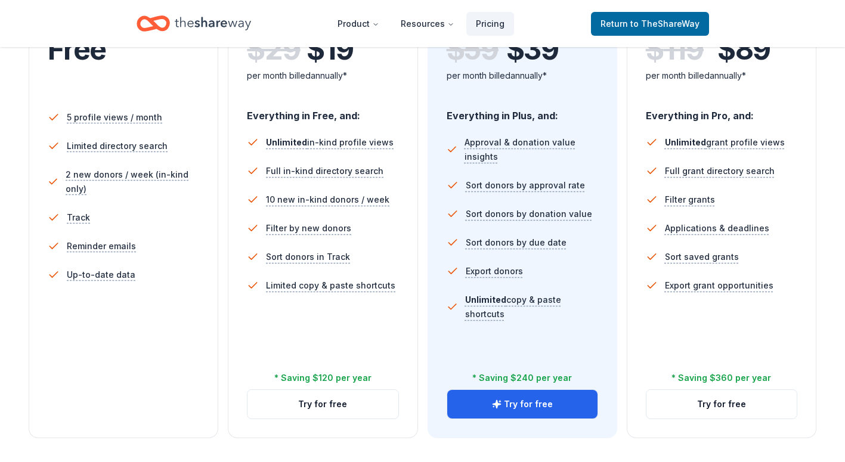
scroll to position [298, 0]
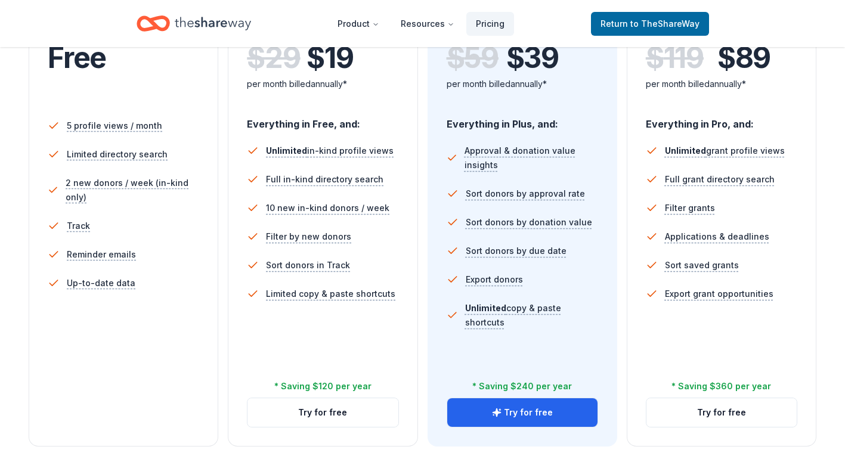
click at [244, 324] on div "In-Kind Plus You're actively soliciting donations. $ 29 $ 19 per month billed a…" at bounding box center [323, 202] width 190 height 489
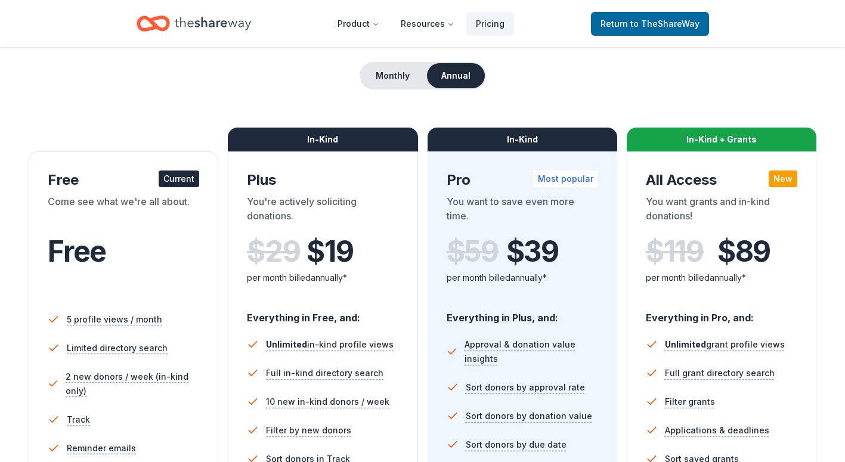
scroll to position [60, 0]
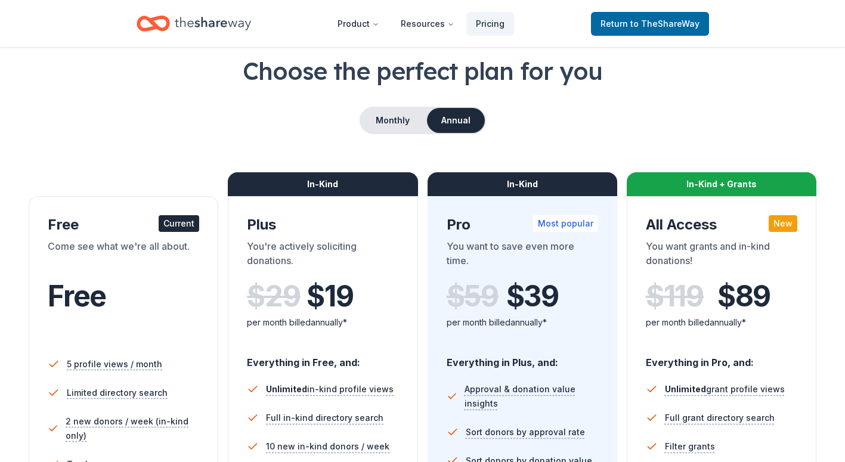
click at [178, 222] on div "Current" at bounding box center [179, 223] width 41 height 17
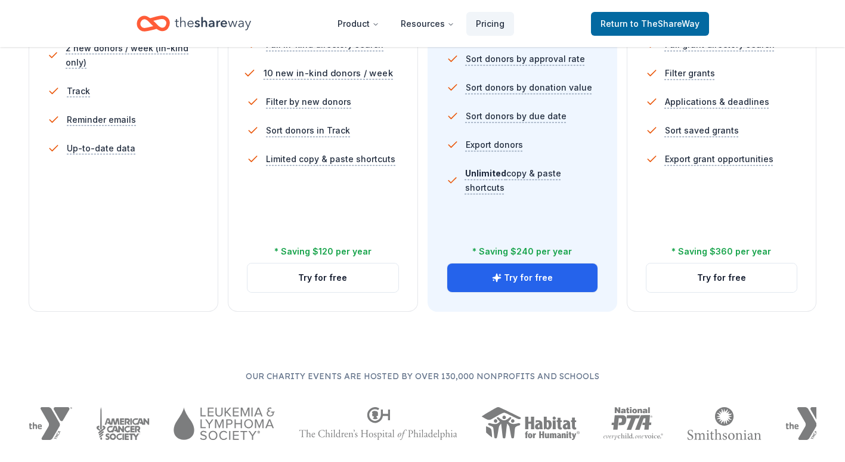
scroll to position [536, 0]
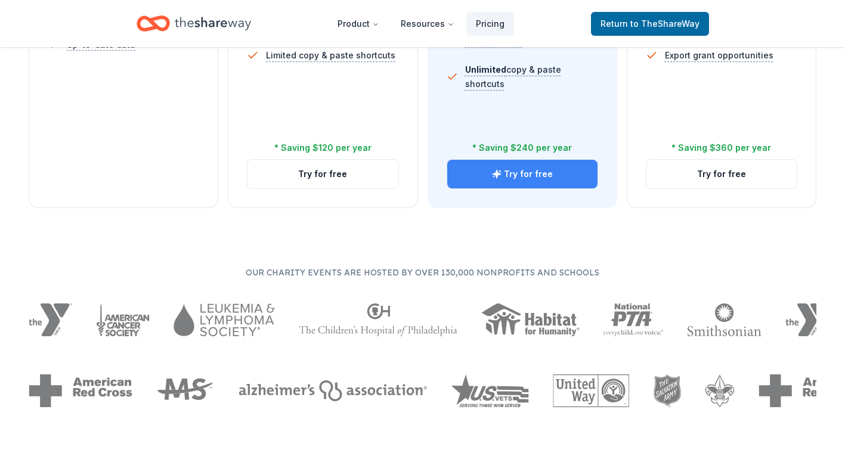
click at [463, 176] on button "Try for free" at bounding box center [522, 174] width 150 height 29
